Goal: Task Accomplishment & Management: Use online tool/utility

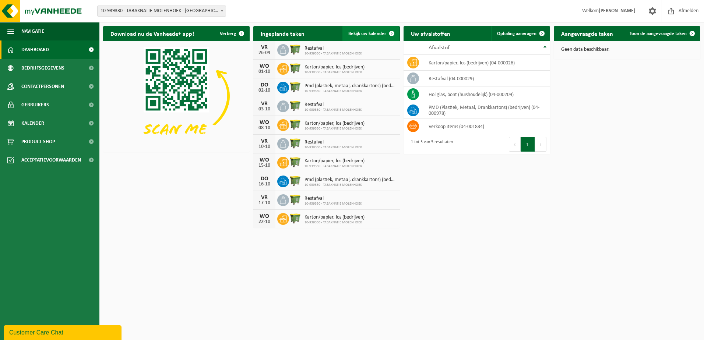
click at [376, 33] on span "Bekijk uw kalender" at bounding box center [367, 33] width 38 height 5
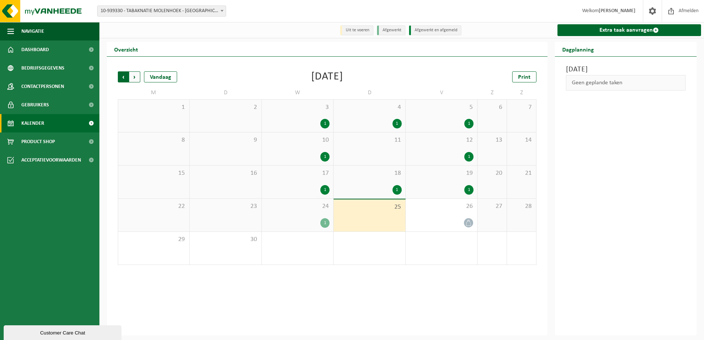
click at [138, 79] on span "Volgende" at bounding box center [134, 76] width 11 height 11
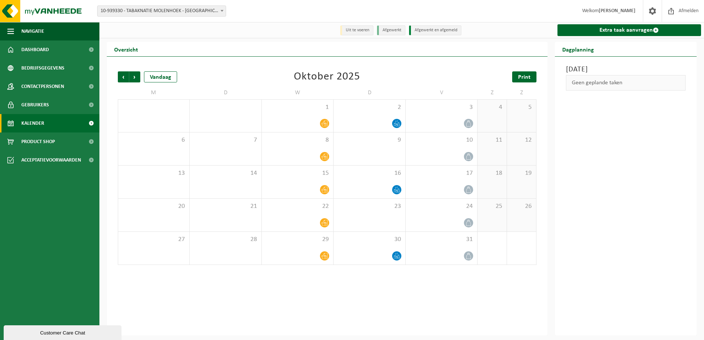
click at [533, 77] on link "Print" at bounding box center [524, 76] width 24 height 11
